Goal: Navigation & Orientation: Find specific page/section

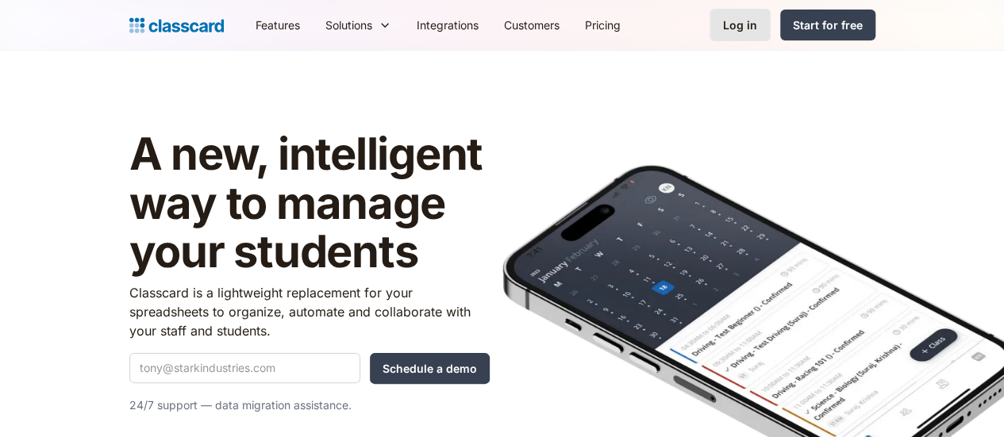
click at [771, 11] on link "Log in" at bounding box center [739, 25] width 61 height 33
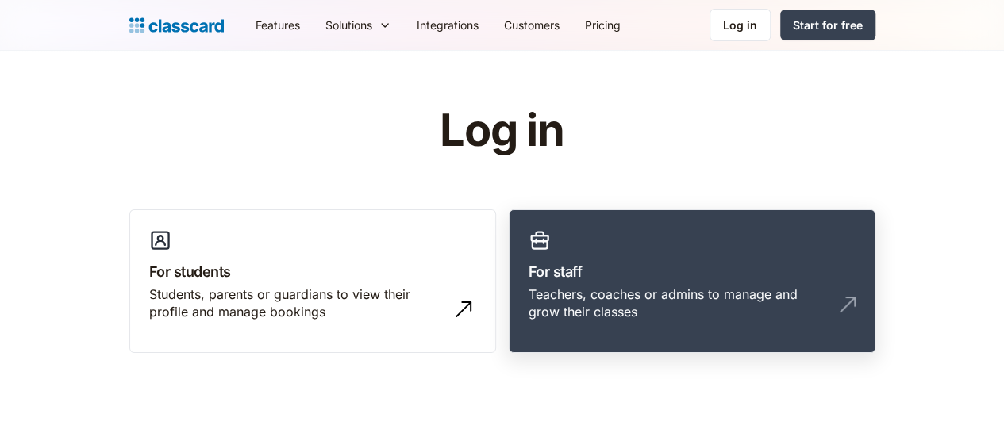
click at [778, 276] on h3 "For staff" at bounding box center [692, 271] width 327 height 21
